Goal: Information Seeking & Learning: Learn about a topic

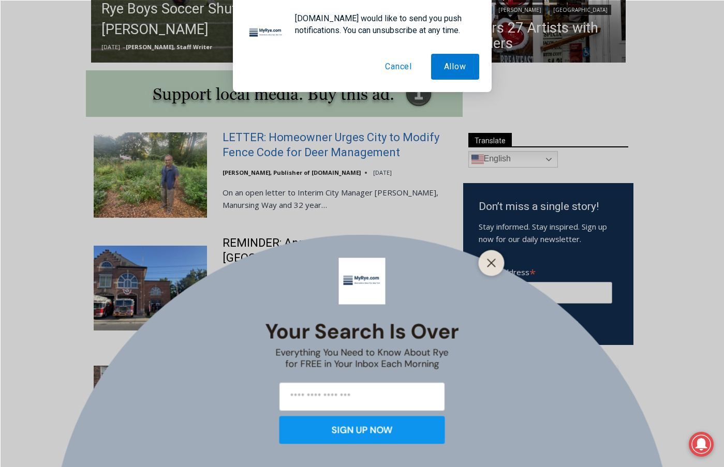
scroll to position [654, 0]
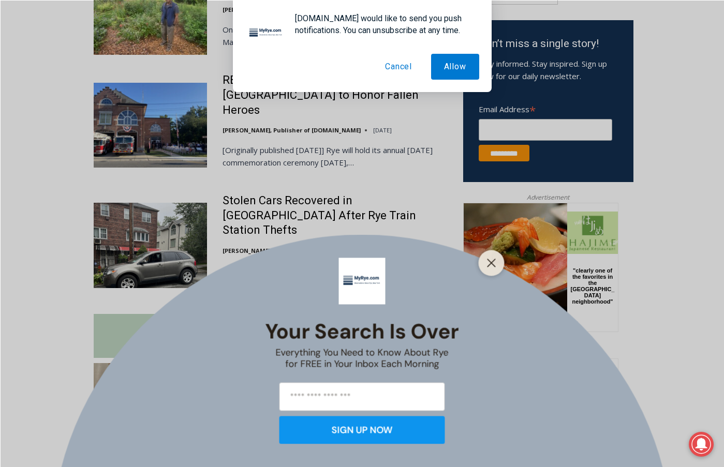
click at [392, 63] on button "Cancel" at bounding box center [398, 67] width 53 height 26
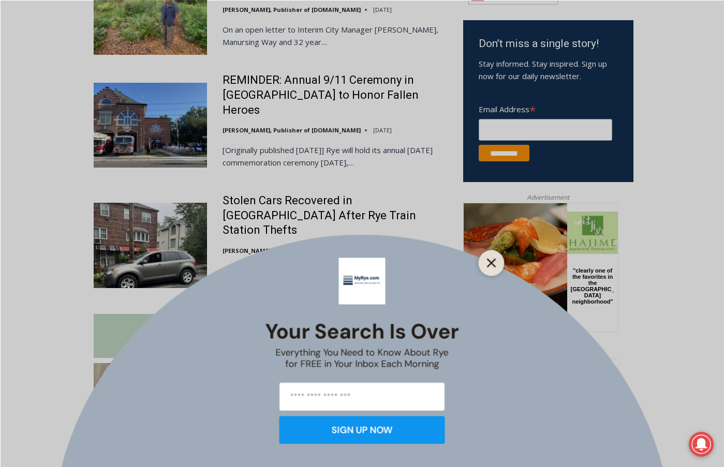
click at [487, 267] on icon "Close" at bounding box center [491, 262] width 9 height 9
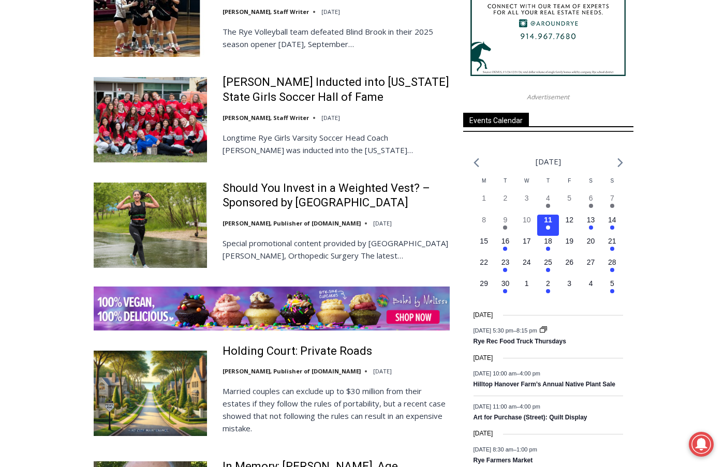
scroll to position [1378, 0]
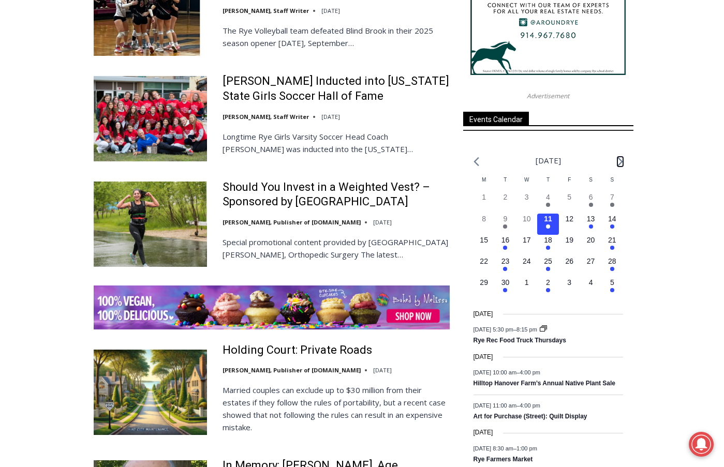
click at [619, 163] on icon "Next month" at bounding box center [619, 161] width 5 height 9
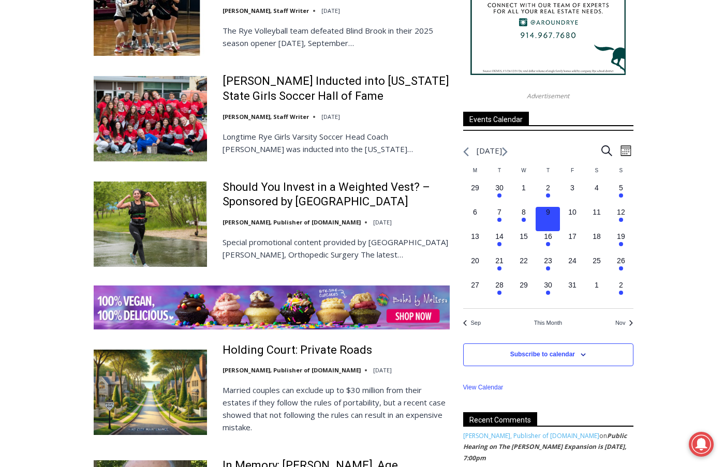
click at [551, 222] on button "2 events, 9" at bounding box center [547, 219] width 24 height 24
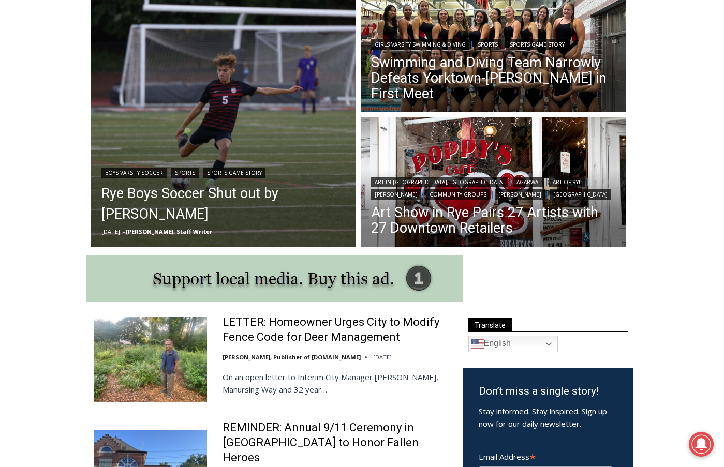
scroll to position [292, 0]
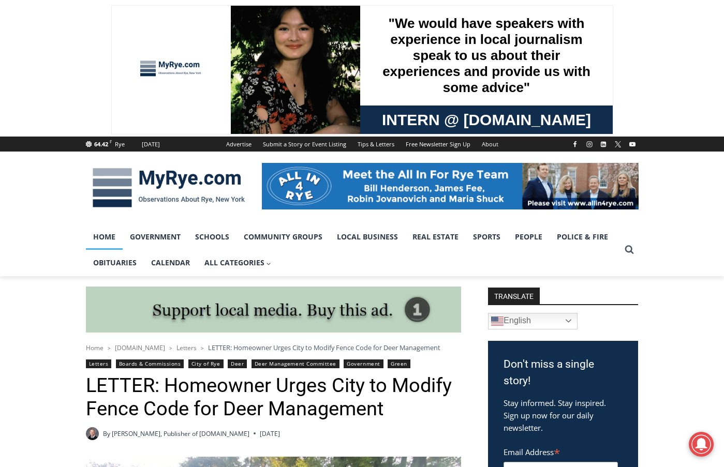
click at [95, 244] on link "Home" at bounding box center [104, 237] width 37 height 26
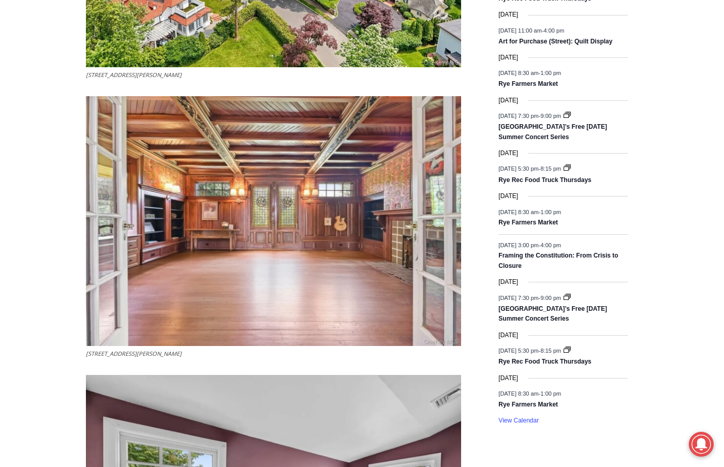
scroll to position [1388, 0]
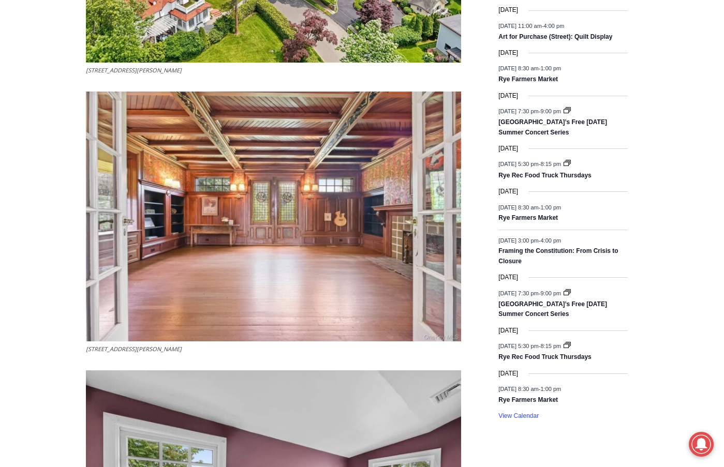
click at [253, 185] on img at bounding box center [273, 217] width 375 height 250
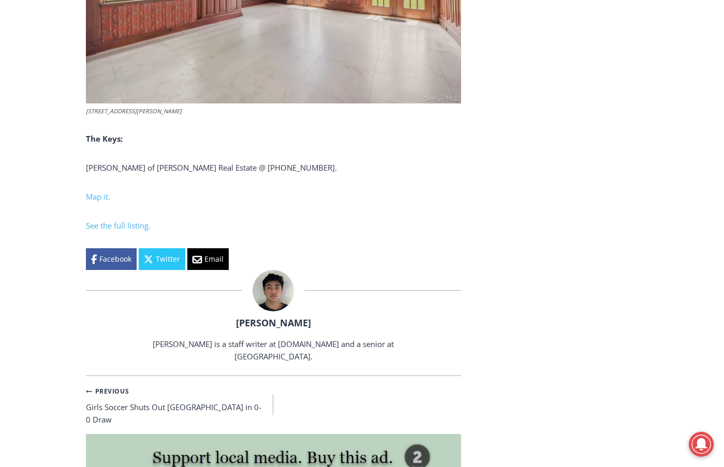
scroll to position [3302, 0]
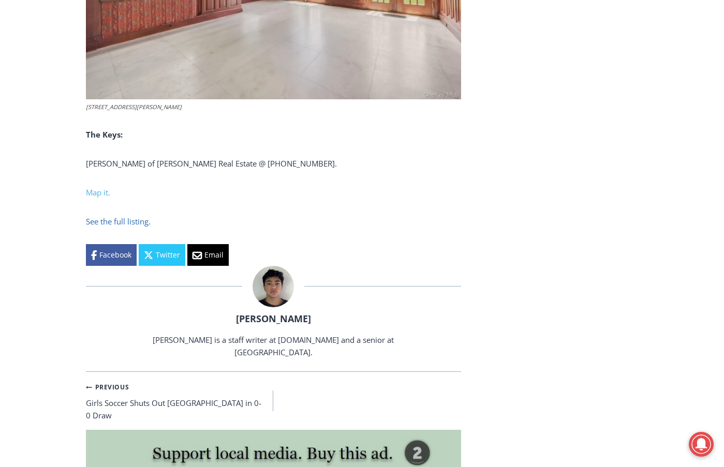
click at [97, 216] on span "See the full listing." at bounding box center [118, 221] width 65 height 10
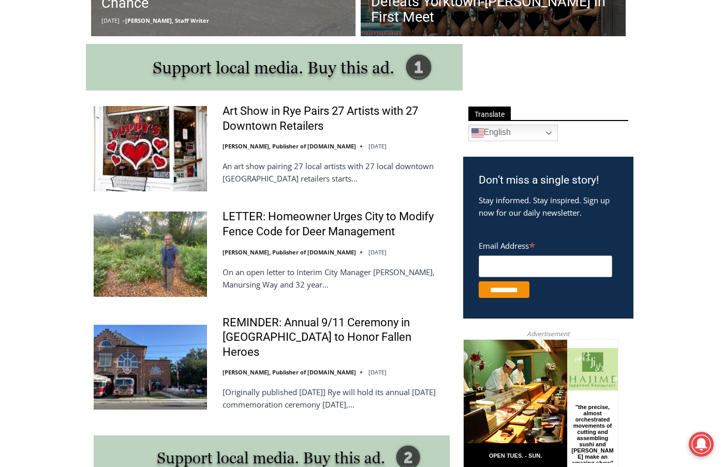
scroll to position [569, 0]
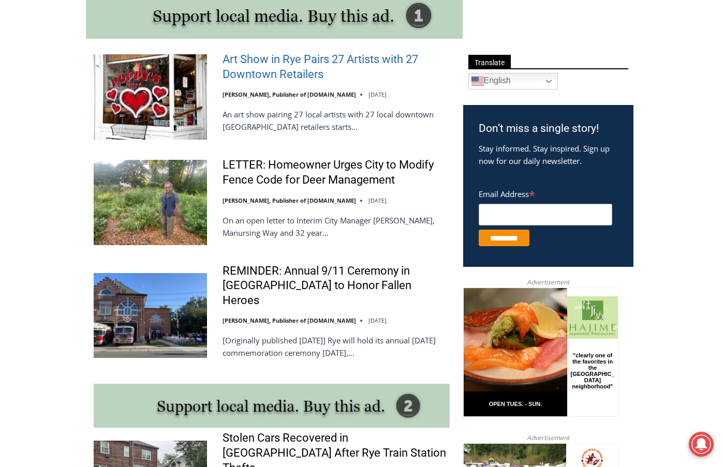
click at [285, 66] on link "Art Show in Rye Pairs 27 Artists with 27 Downtown Retailers" at bounding box center [335, 66] width 227 height 29
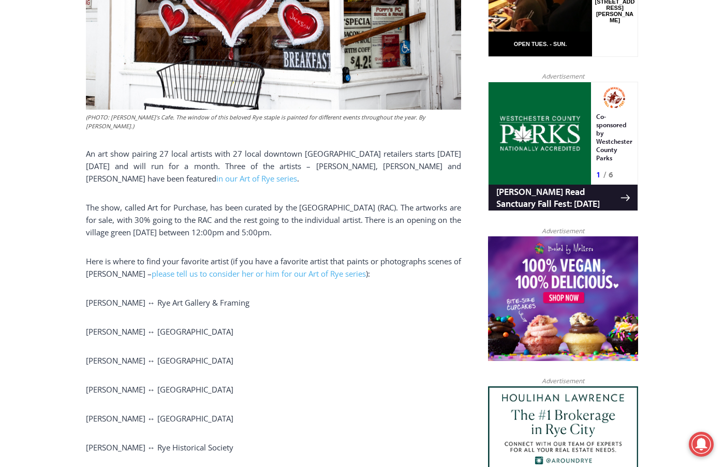
scroll to position [600, 0]
